Goal: Transaction & Acquisition: Subscribe to service/newsletter

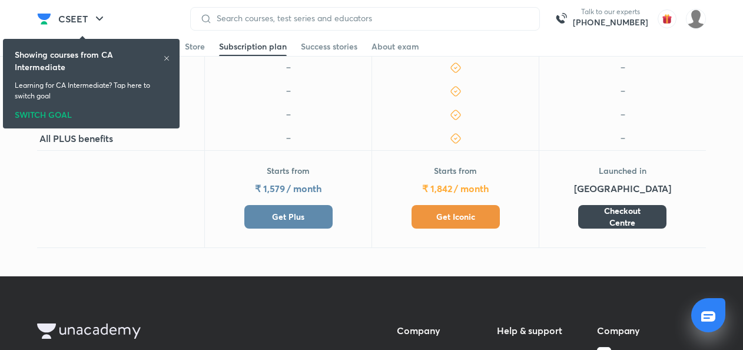
click at [455, 211] on span "Get Iconic" at bounding box center [456, 217] width 39 height 12
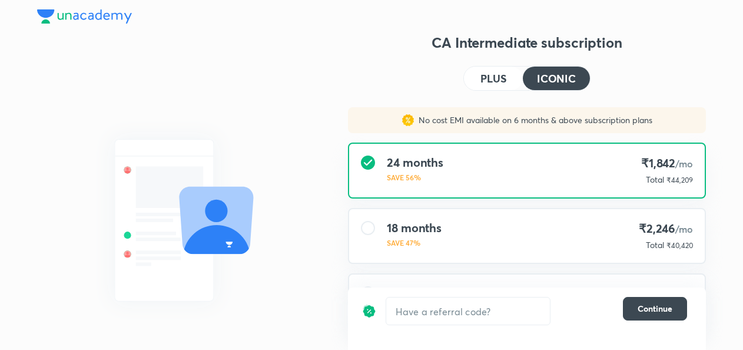
scroll to position [120, 0]
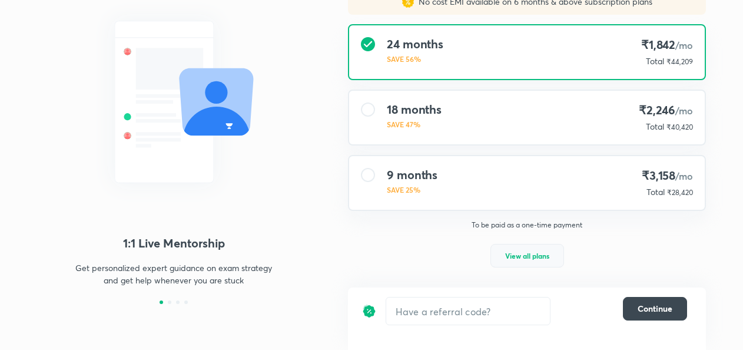
click at [535, 250] on span "View all plans" at bounding box center [527, 256] width 44 height 12
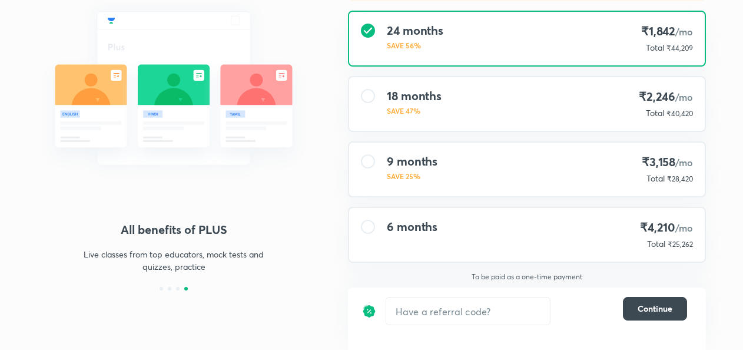
scroll to position [0, 0]
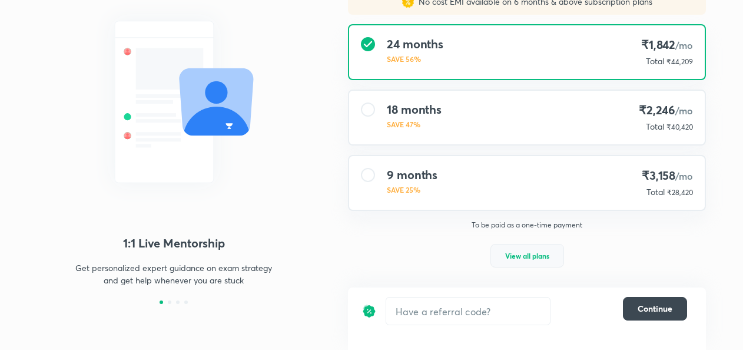
click at [520, 254] on span "View all plans" at bounding box center [527, 256] width 44 height 12
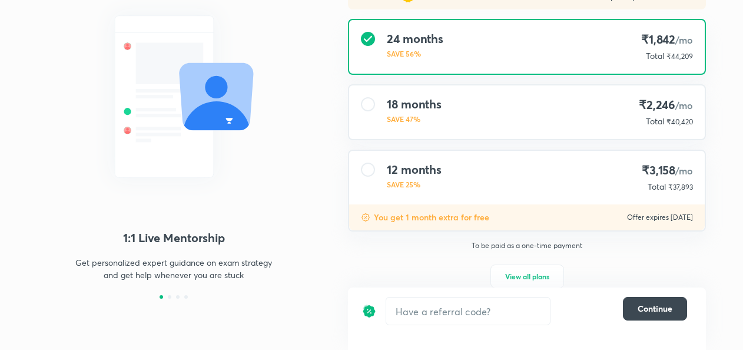
scroll to position [146, 0]
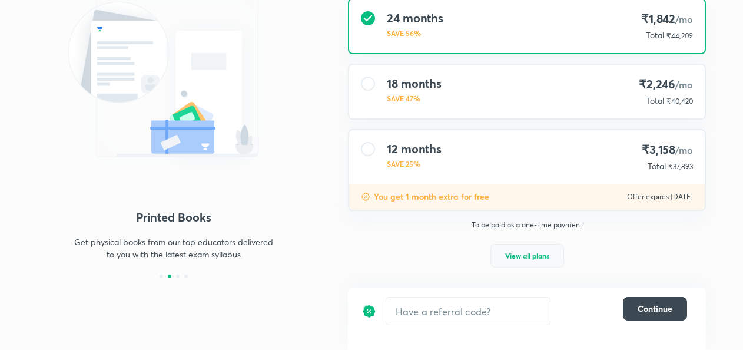
click at [535, 256] on span "View all plans" at bounding box center [527, 256] width 44 height 12
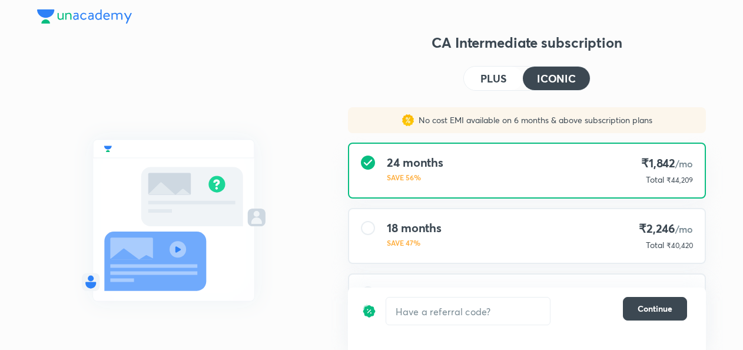
scroll to position [156, 0]
